Goal: Find specific page/section: Find specific page/section

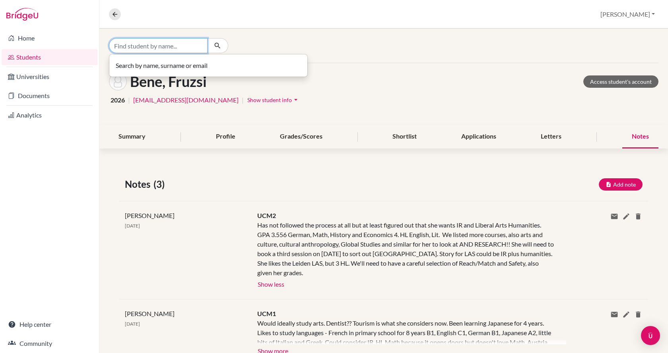
click at [159, 48] on input "Find student by name..." at bounding box center [158, 45] width 99 height 15
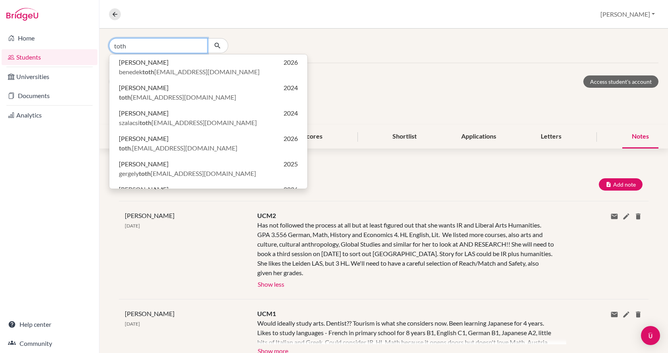
click at [145, 41] on input "toth" at bounding box center [158, 45] width 99 height 15
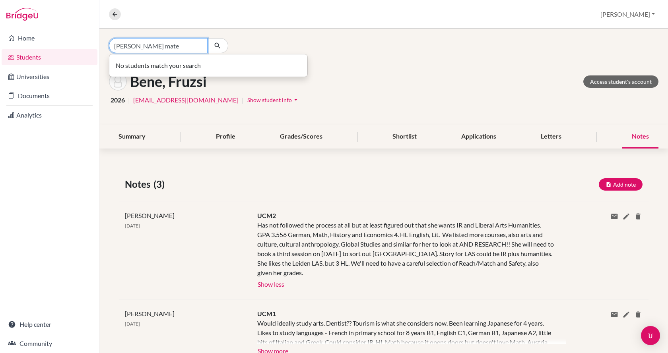
drag, startPoint x: 145, startPoint y: 41, endPoint x: 114, endPoint y: 48, distance: 32.6
click at [114, 48] on input "[PERSON_NAME] mate" at bounding box center [158, 45] width 99 height 15
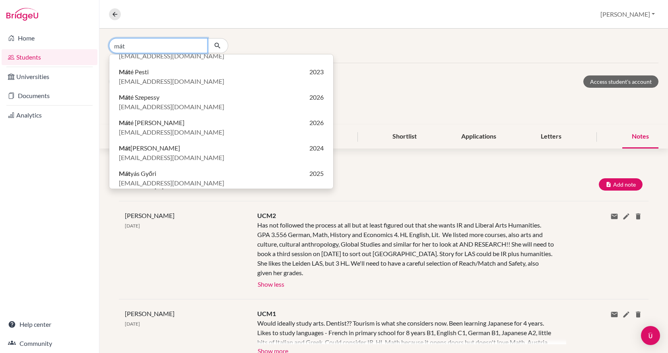
scroll to position [119, 0]
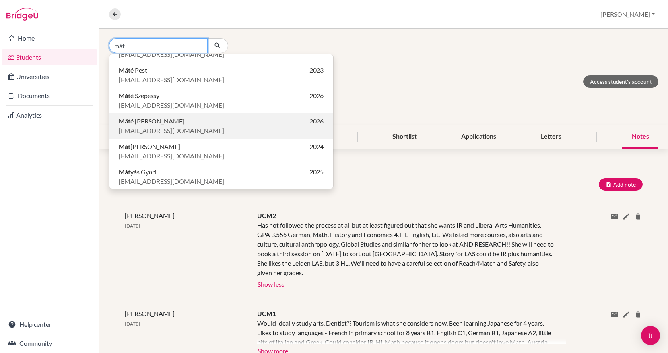
type input "mát"
click at [130, 126] on span "[EMAIL_ADDRESS][DOMAIN_NAME]" at bounding box center [171, 131] width 105 height 10
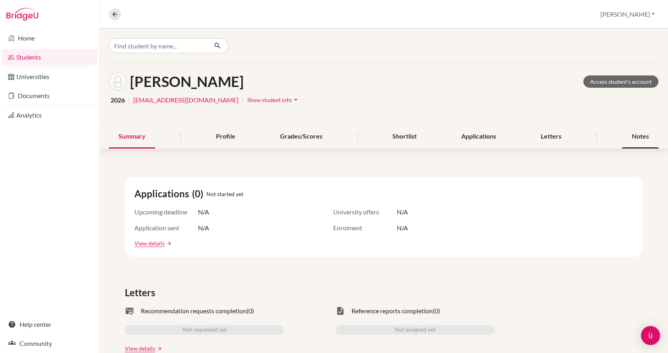
click at [640, 136] on div "Notes" at bounding box center [640, 136] width 36 height 23
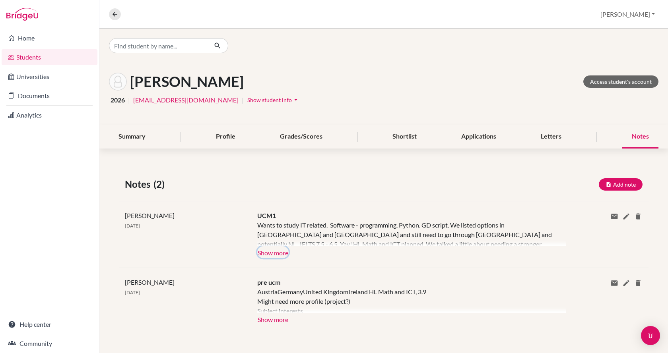
click at [267, 247] on button "Show more" at bounding box center [272, 252] width 31 height 12
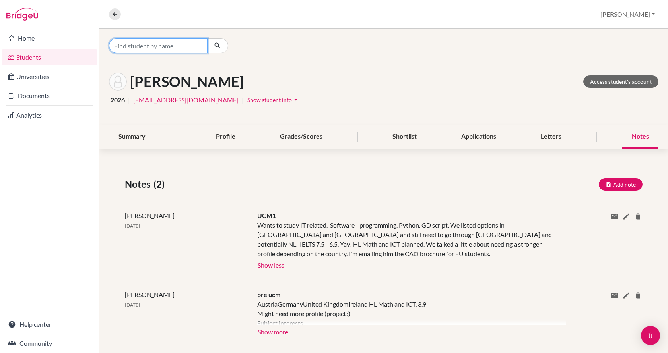
click at [143, 45] on input "Find student by name..." at bounding box center [158, 45] width 99 height 15
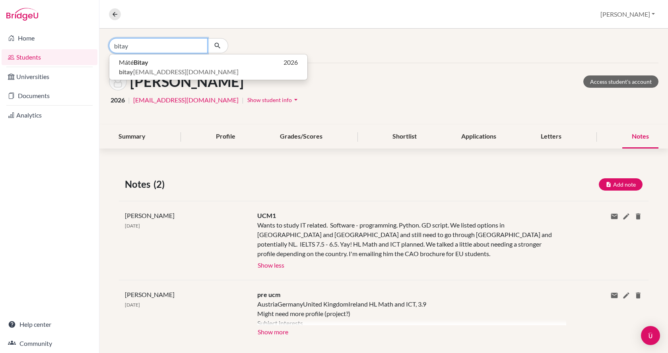
type input "bitay"
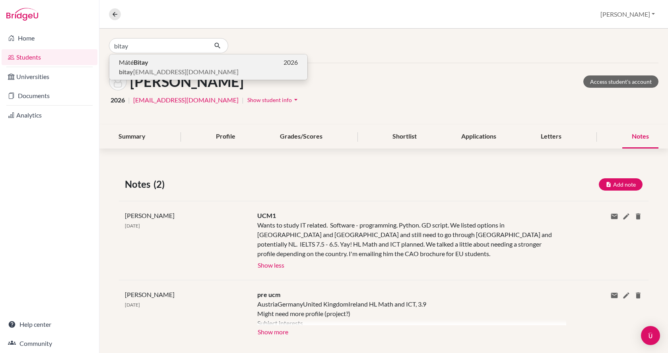
click at [151, 63] on p "Máté Bitay 2026" at bounding box center [208, 63] width 179 height 10
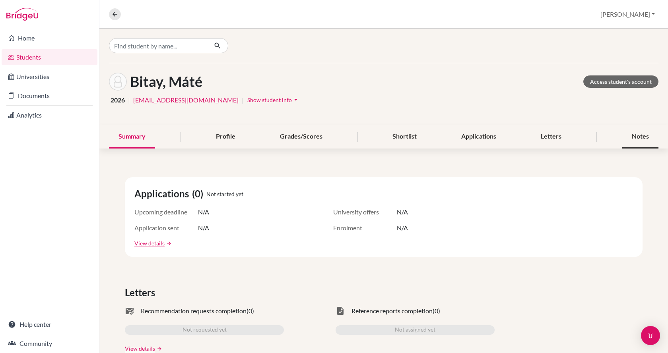
click at [622, 138] on div "Notes" at bounding box center [640, 136] width 36 height 23
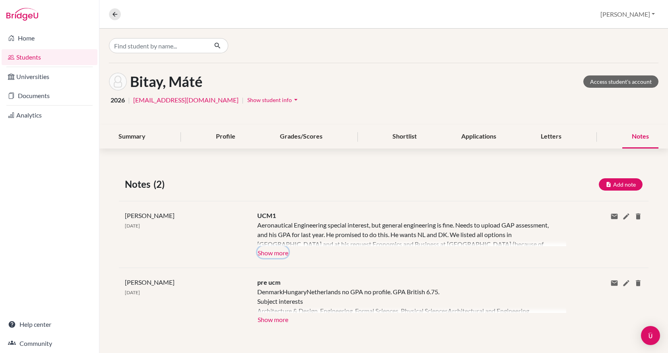
click at [283, 253] on button "Show more" at bounding box center [272, 252] width 31 height 12
